Goal: Browse casually: Explore the website without a specific task or goal

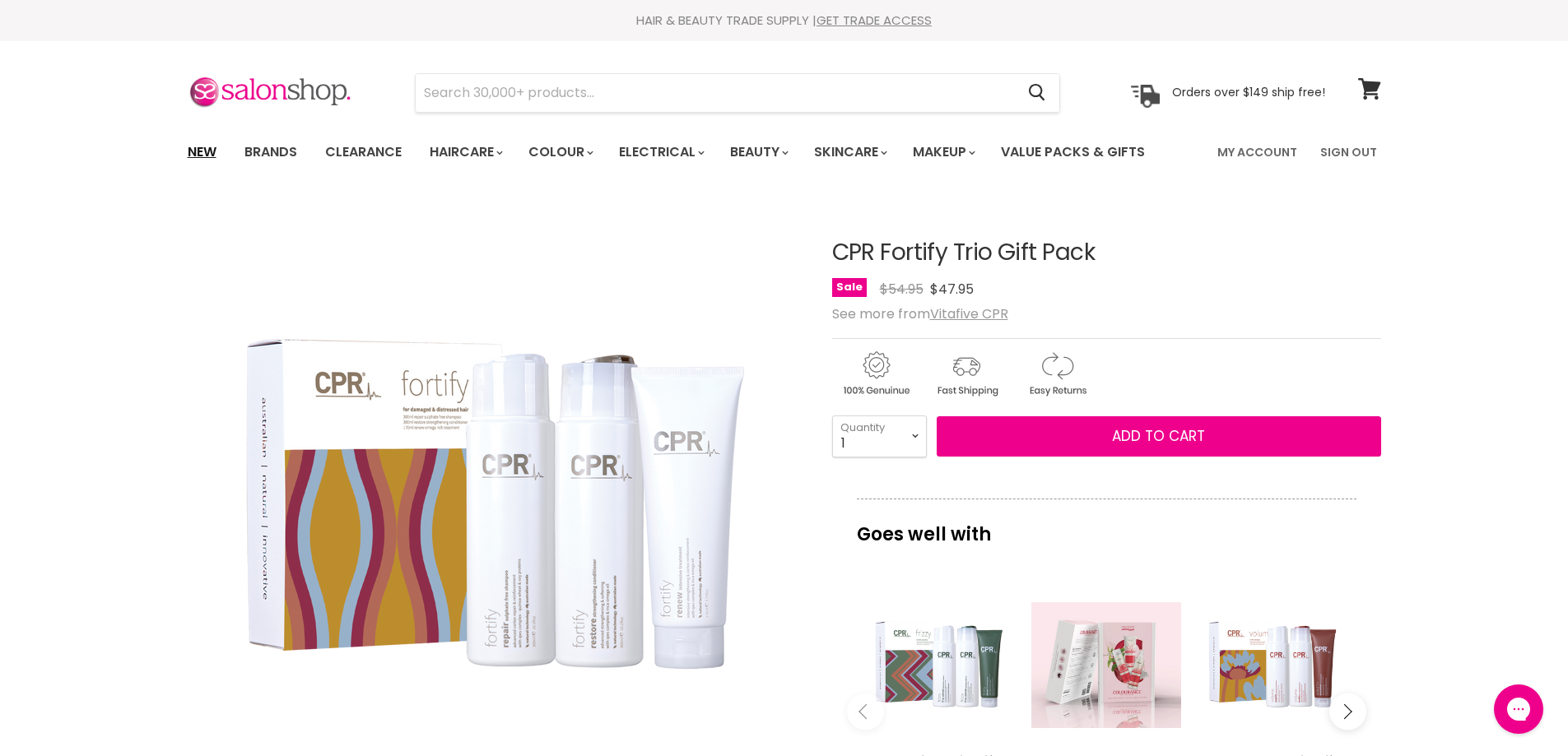
click at [202, 150] on link "New" at bounding box center [202, 152] width 53 height 34
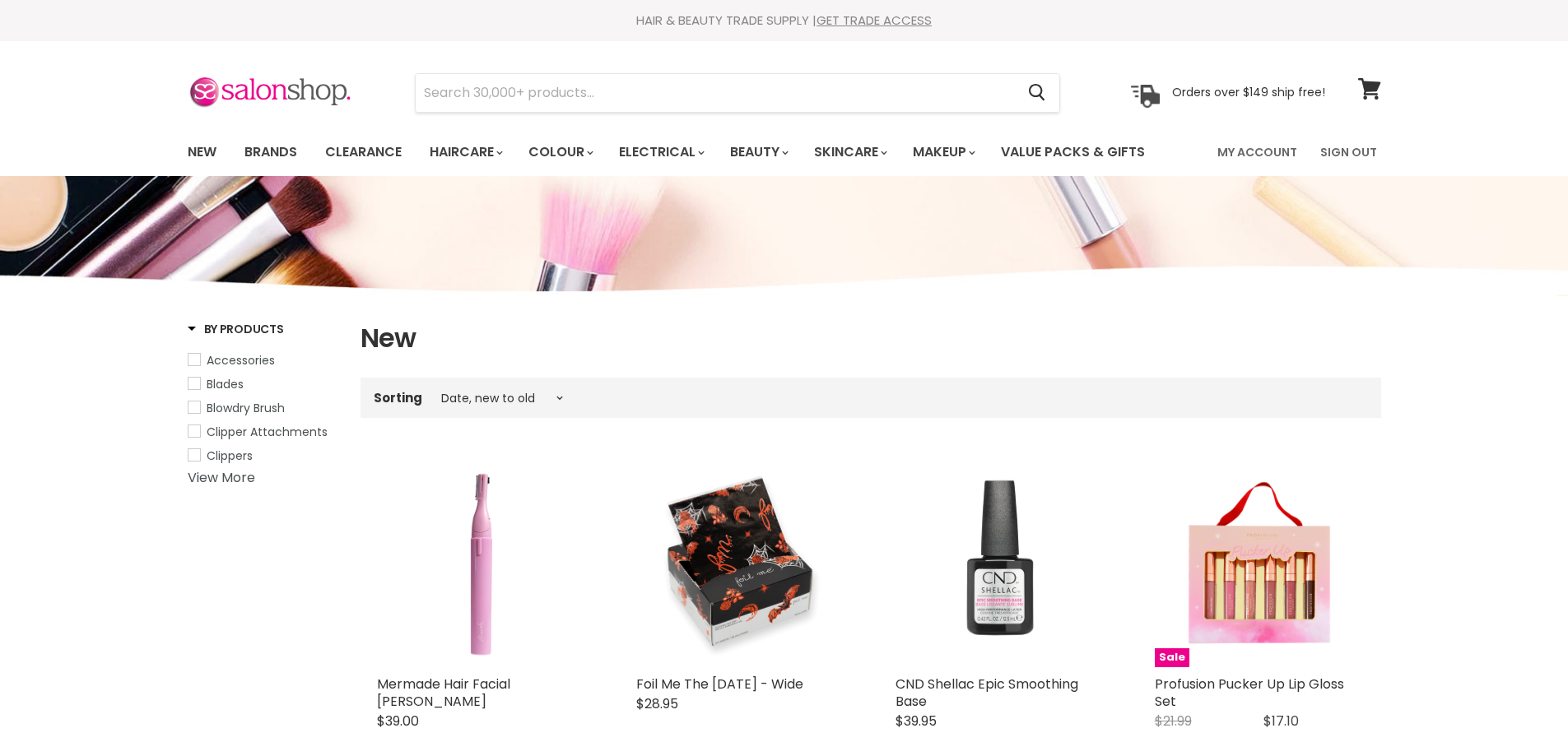
select select "created-descending"
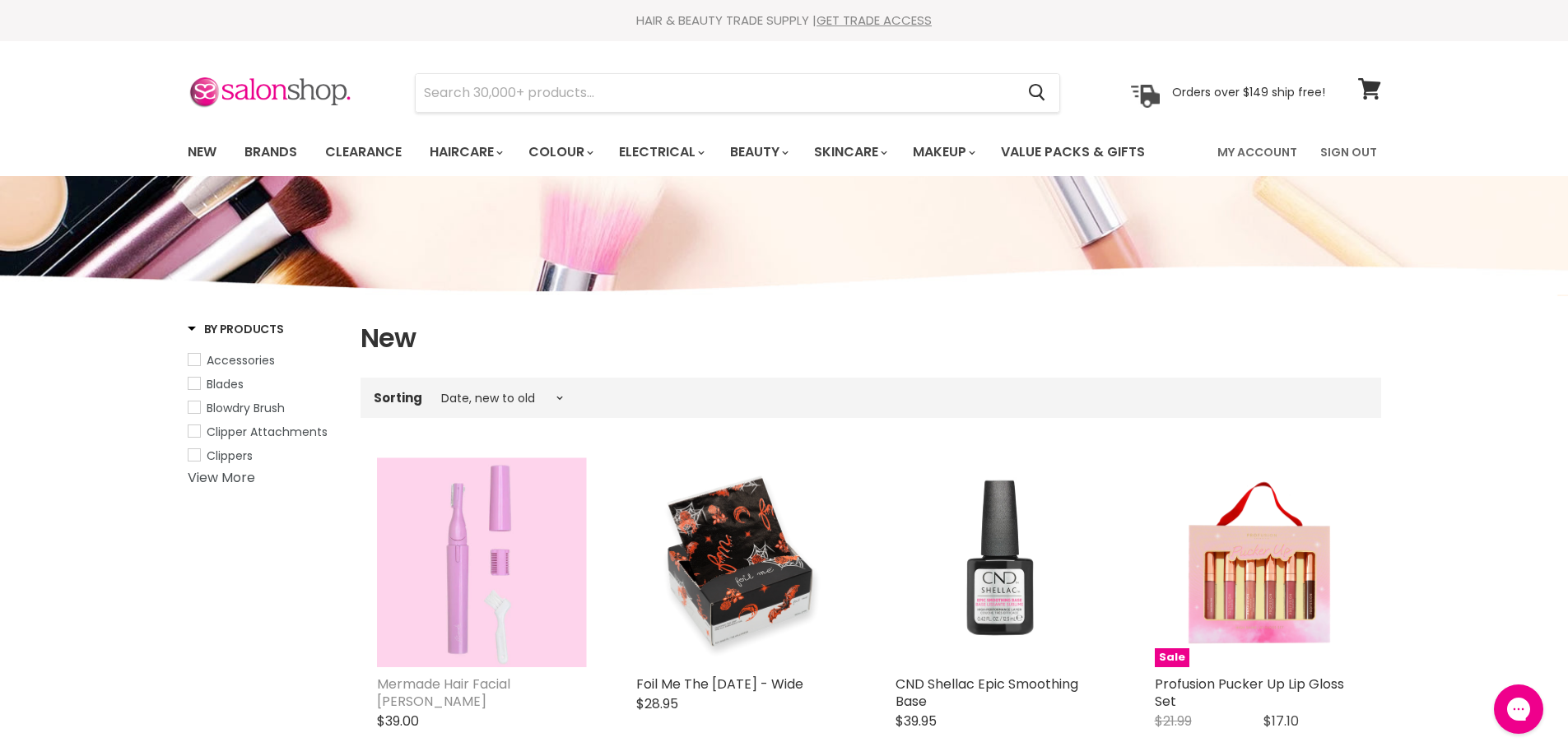
click at [475, 678] on link "Mermade Hair Facial Shaver" at bounding box center [444, 693] width 134 height 36
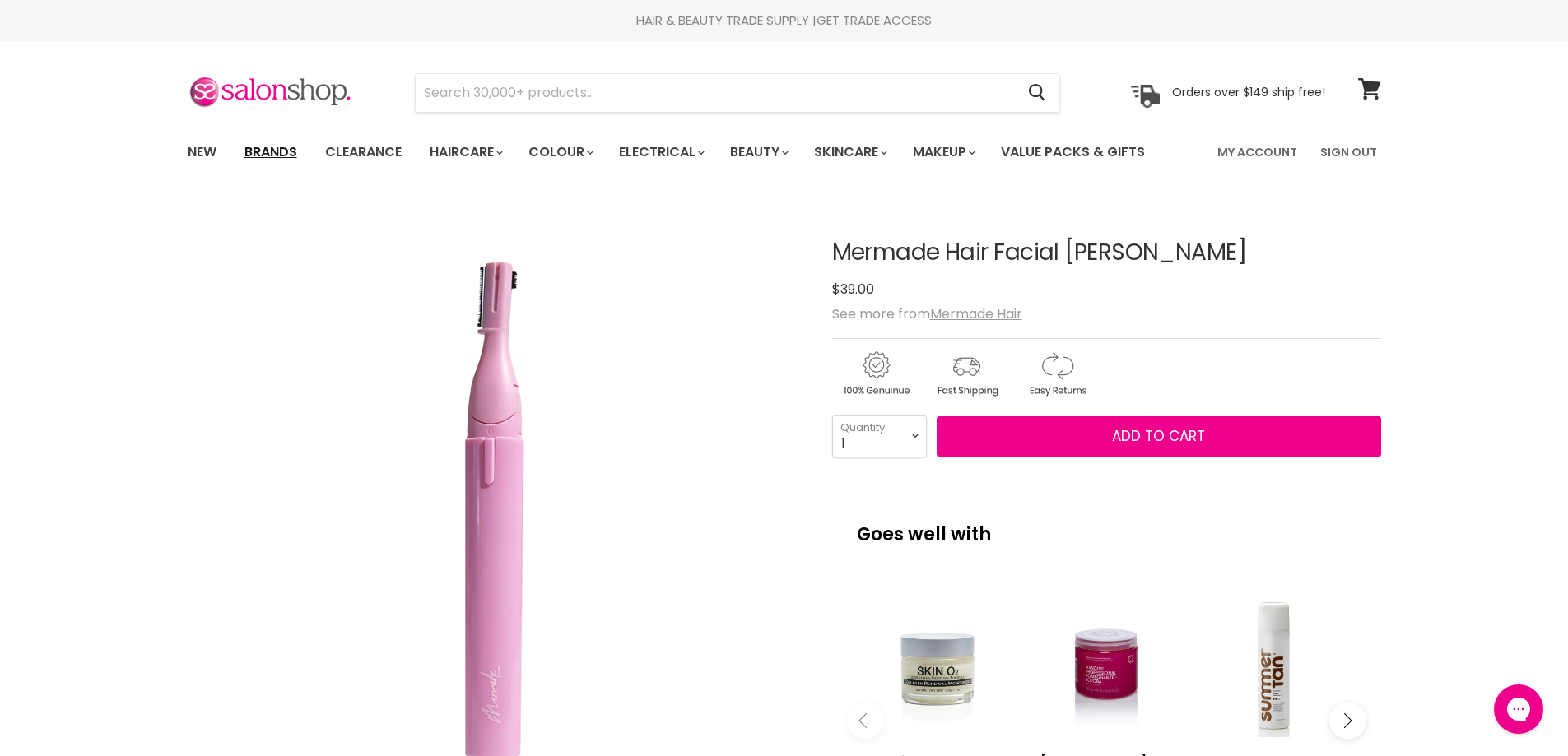
click at [274, 151] on link "Brands" at bounding box center [270, 152] width 77 height 34
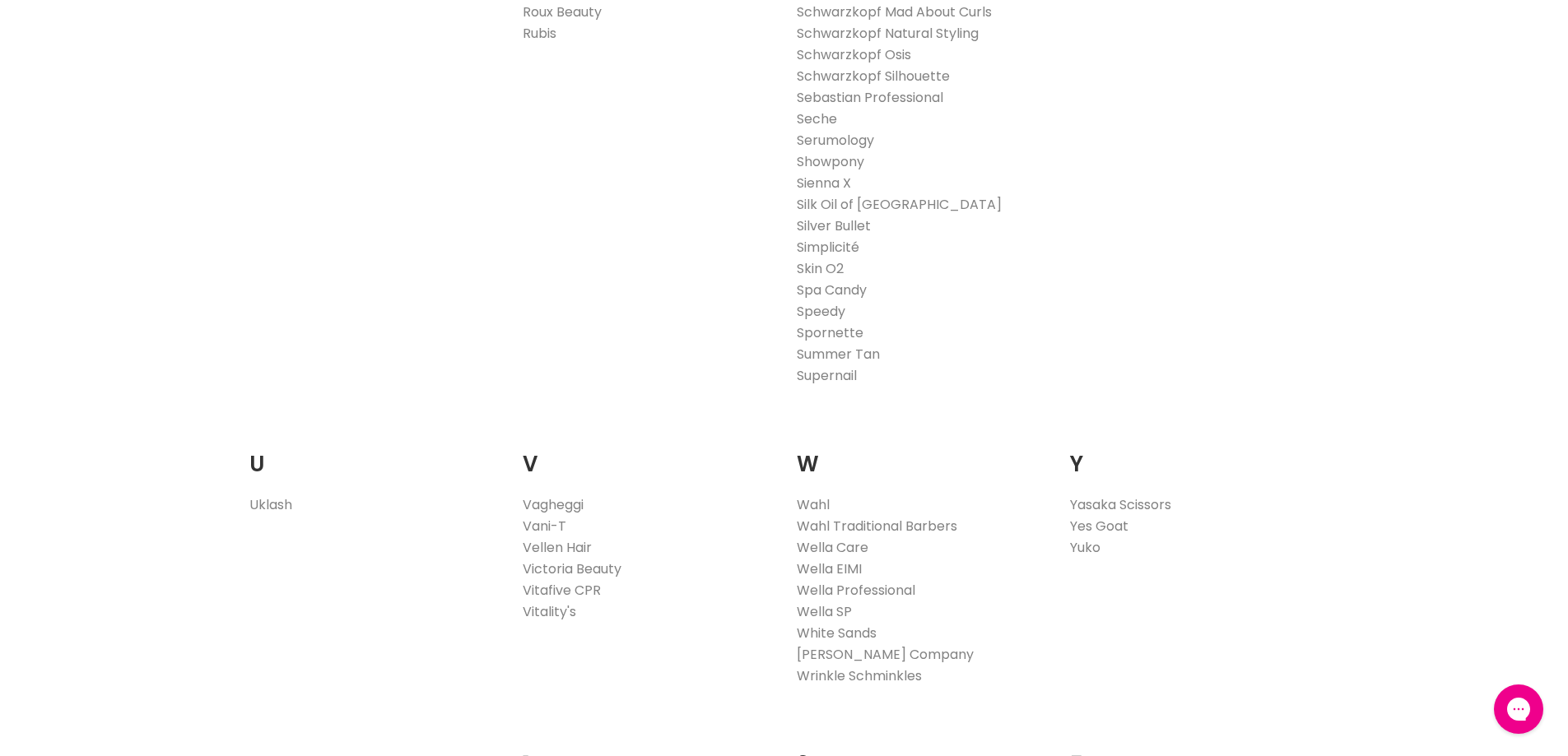
scroll to position [3045, 0]
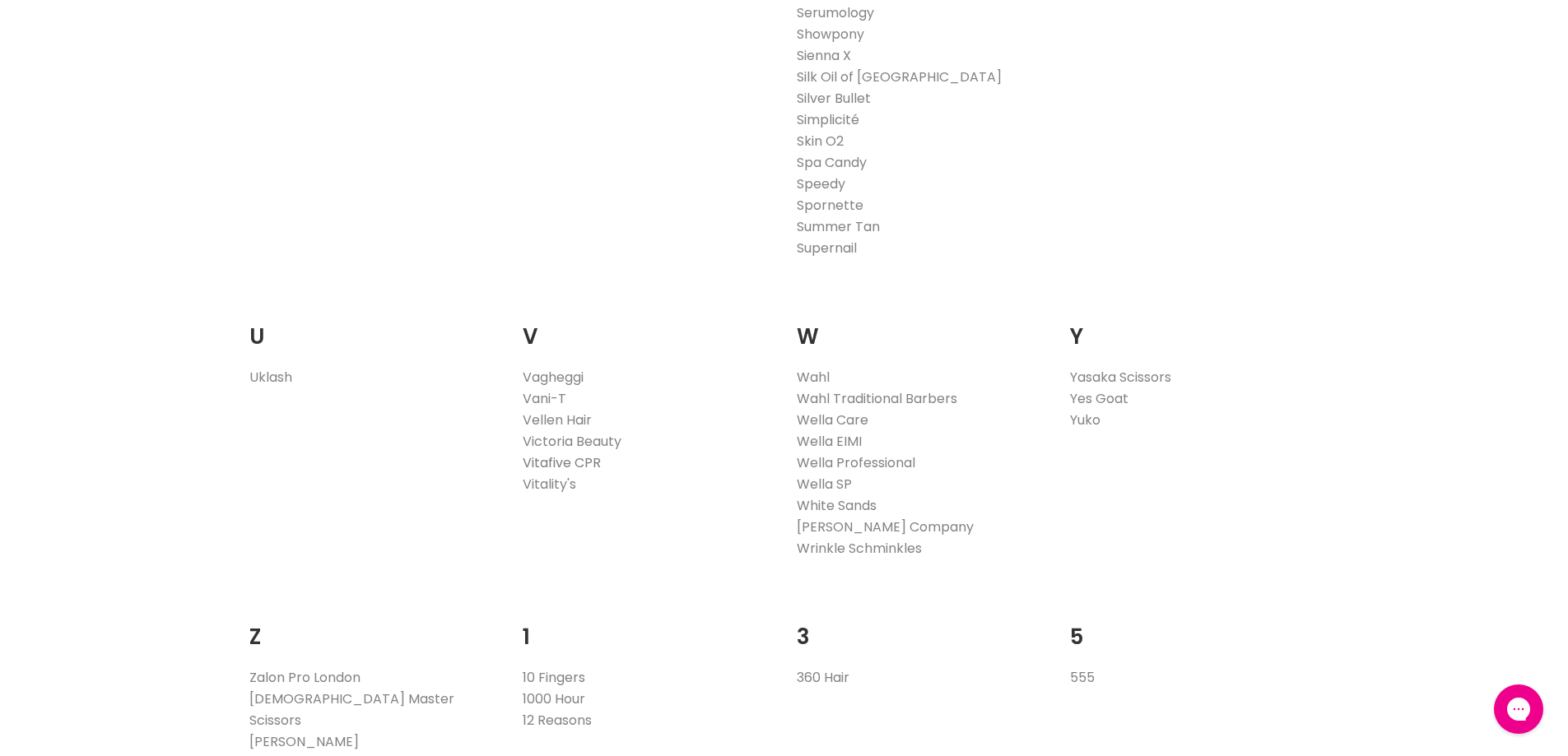
click at [546, 464] on link "Vitafive CPR" at bounding box center [562, 463] width 78 height 19
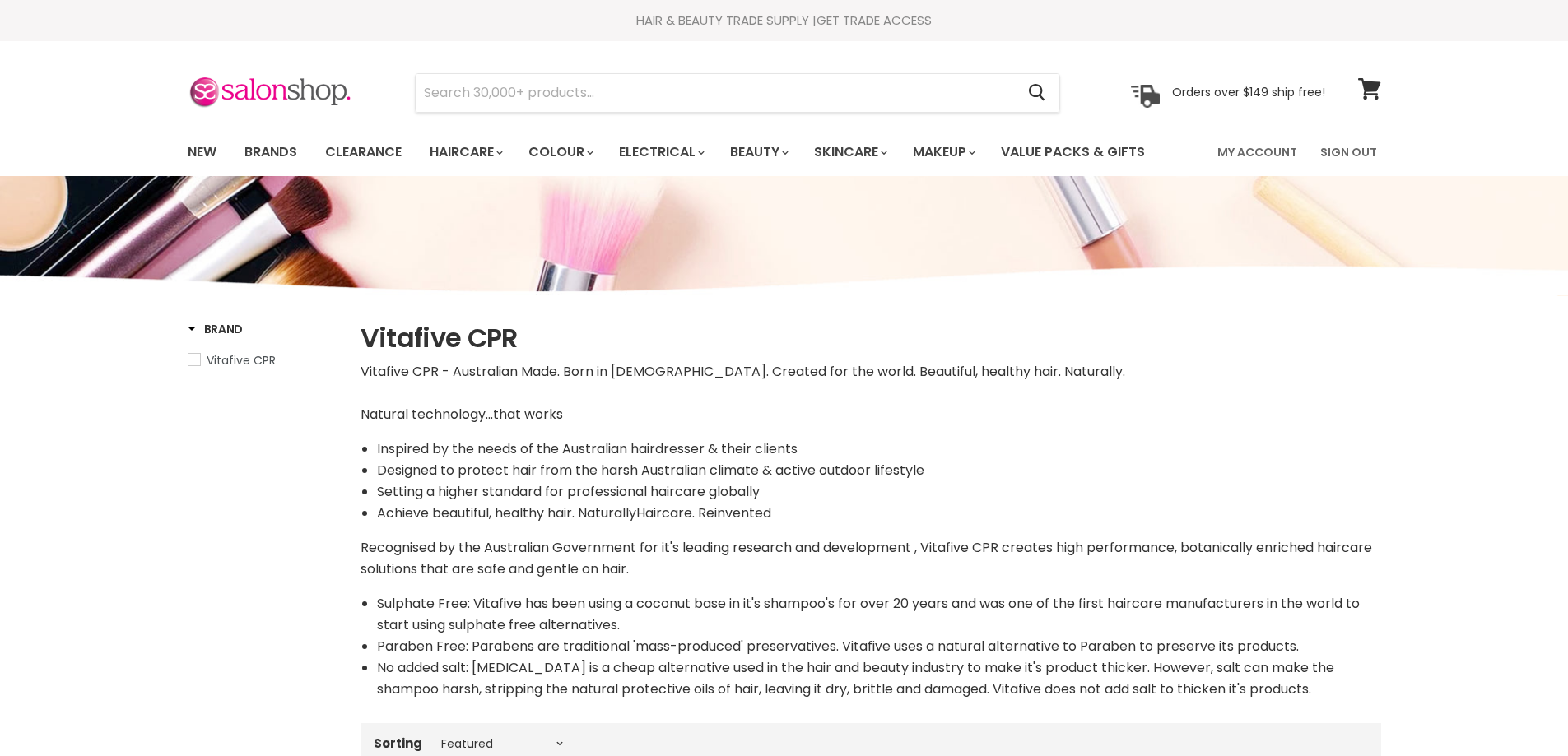
select select "manual"
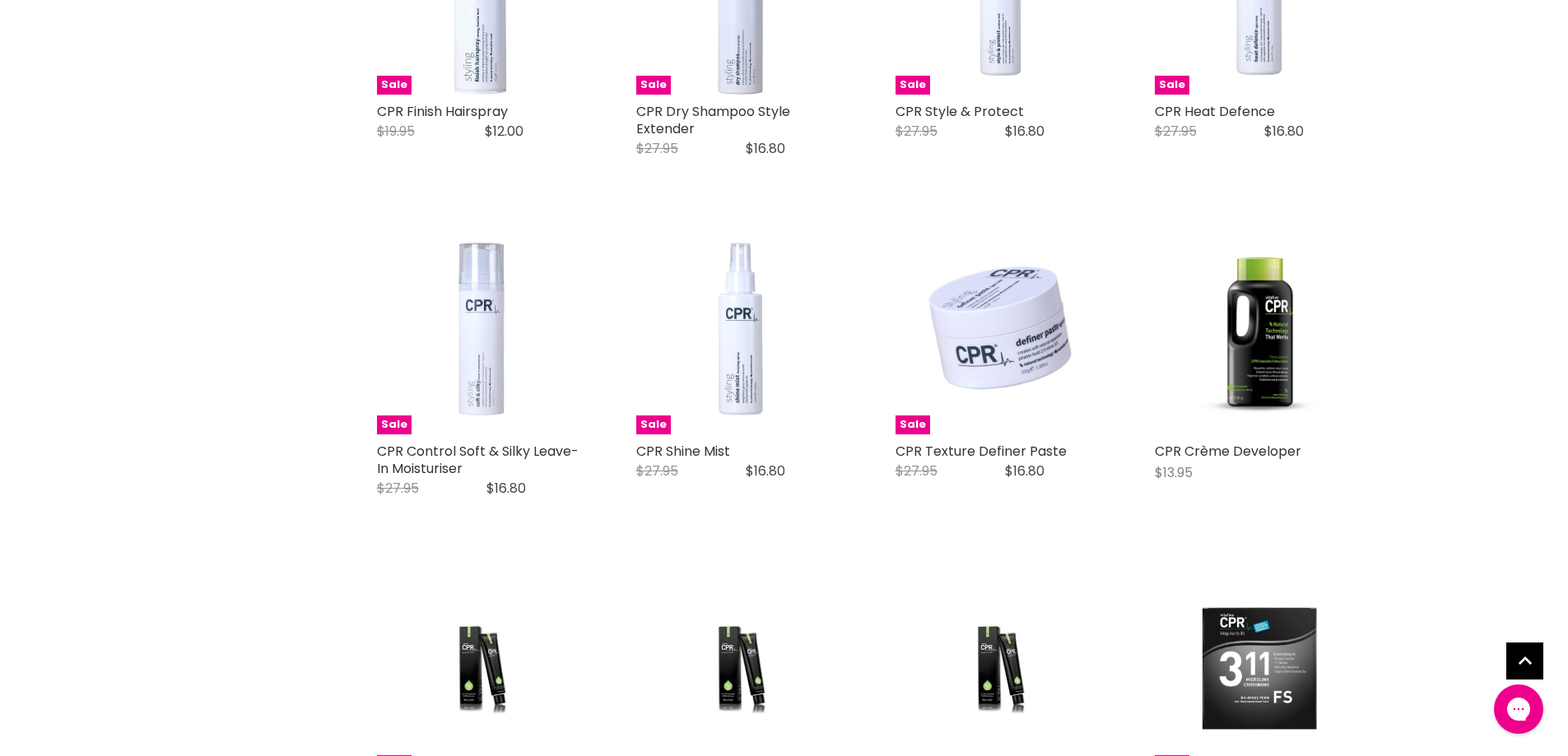
scroll to position [3538, 0]
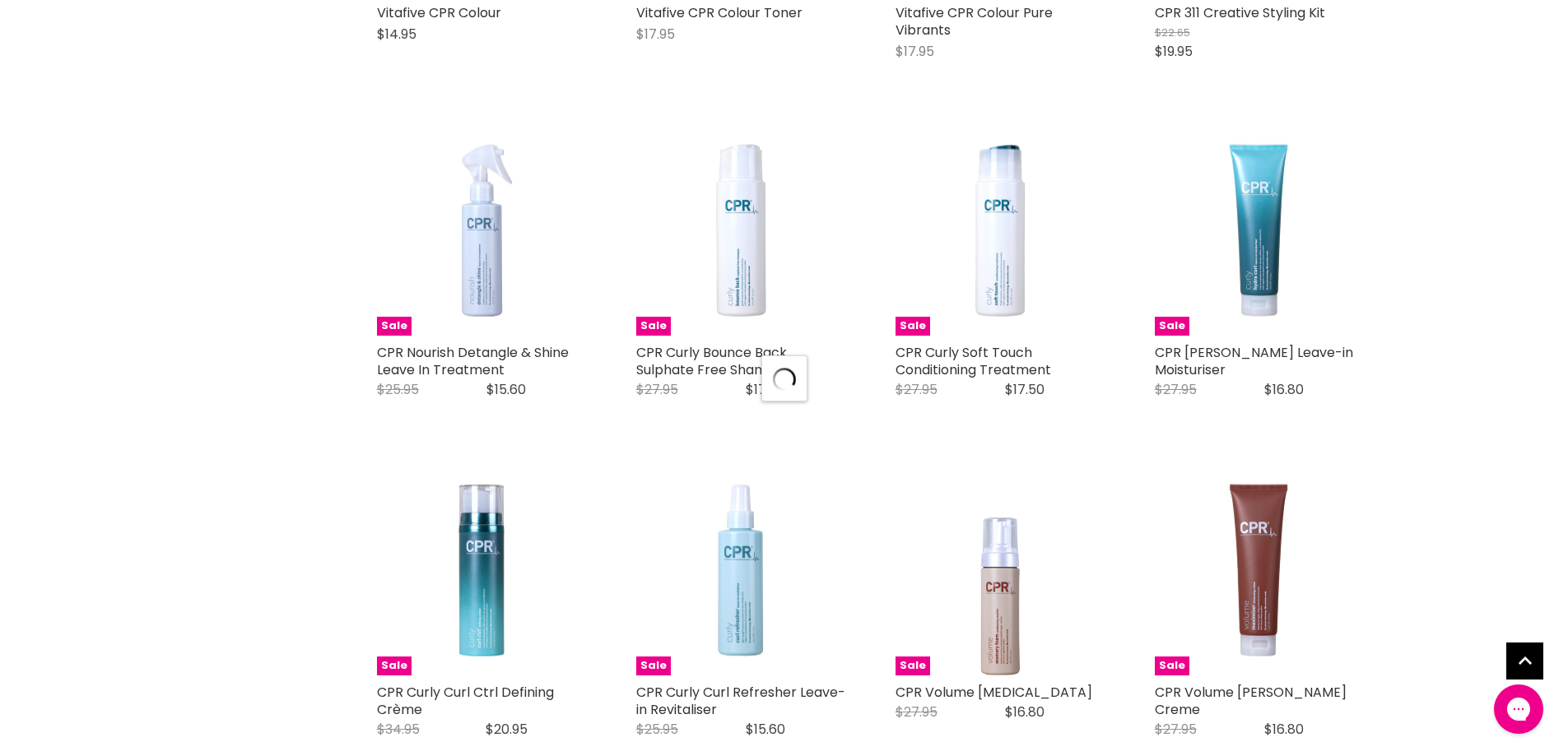
scroll to position [4279, 0]
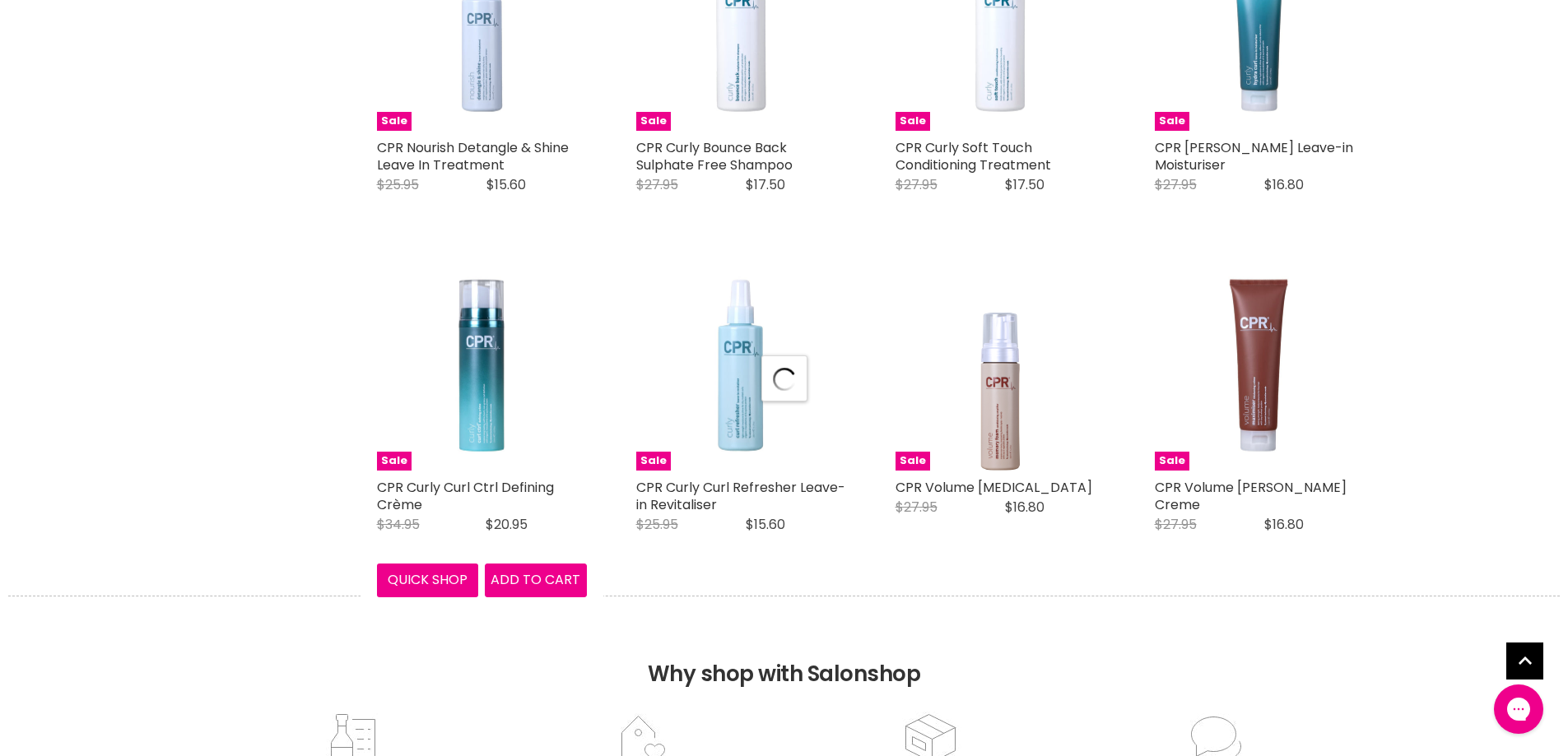
select select "manual"
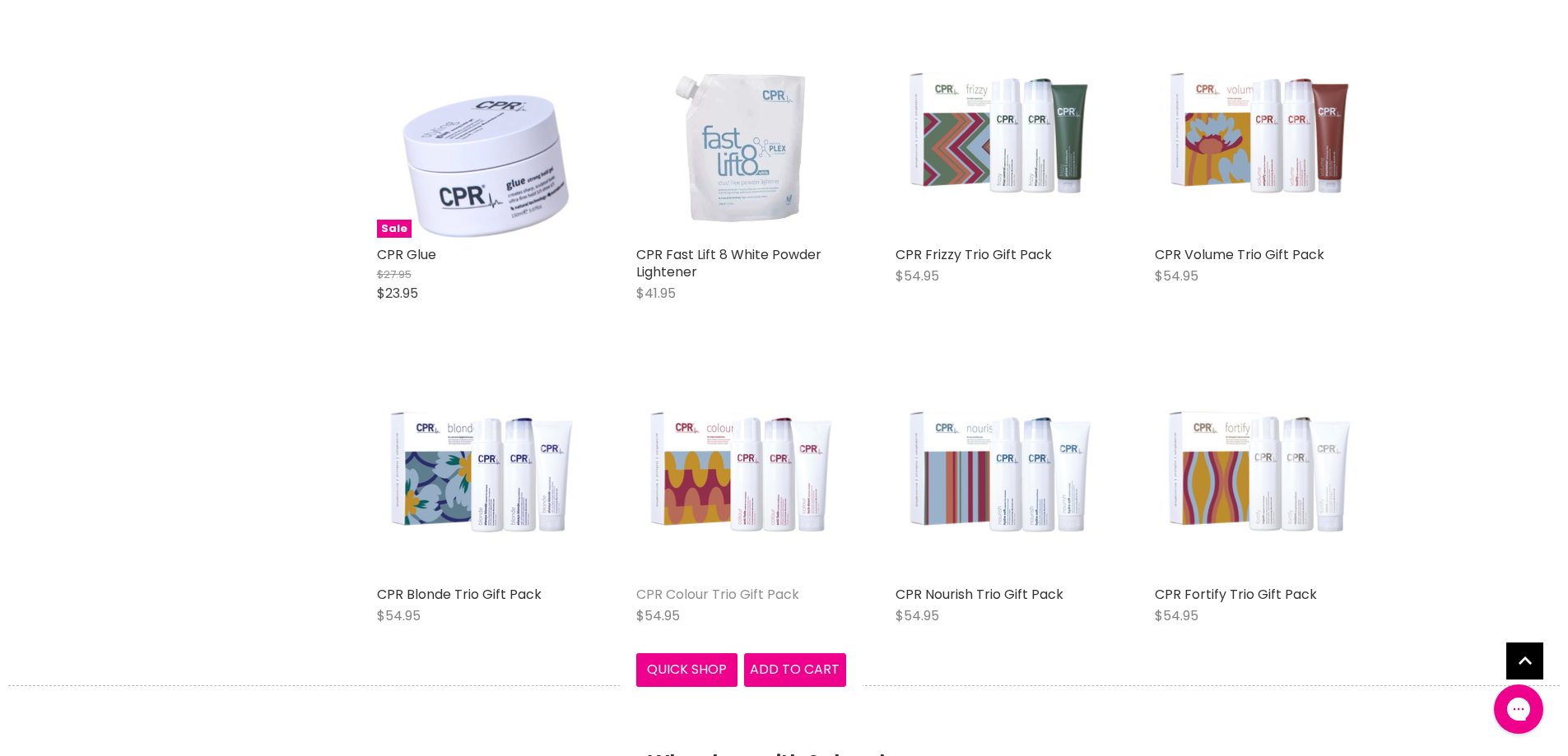
scroll to position [5844, 0]
